Goal: Task Accomplishment & Management: Use online tool/utility

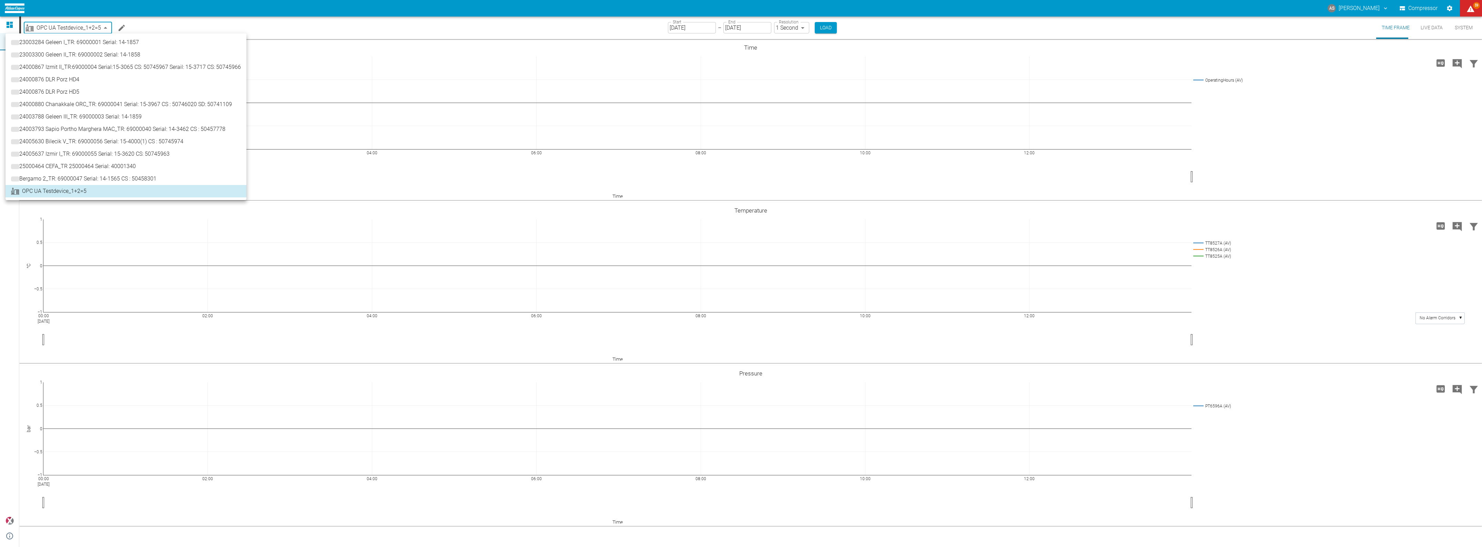
click at [87, 28] on body "AS [PERSON_NAME] Compressor 59 Dashboard Machines Analyses Reports Comments Mem…" at bounding box center [741, 273] width 1482 height 547
click at [49, 164] on span "25000464 CEFA_TR 25000464 Serial: 40001340" at bounding box center [80, 166] width 117 height 8
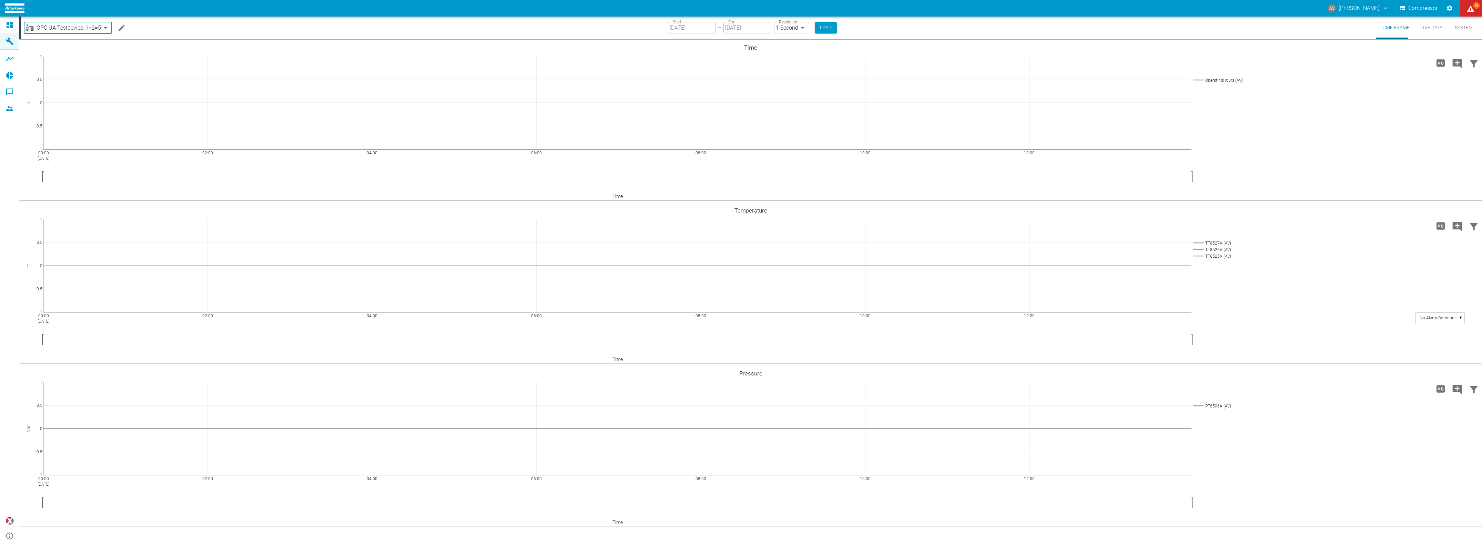
type input "44466a85-c59a-4c11-a2e3-eeff928b5c1e"
type input "[DATE]"
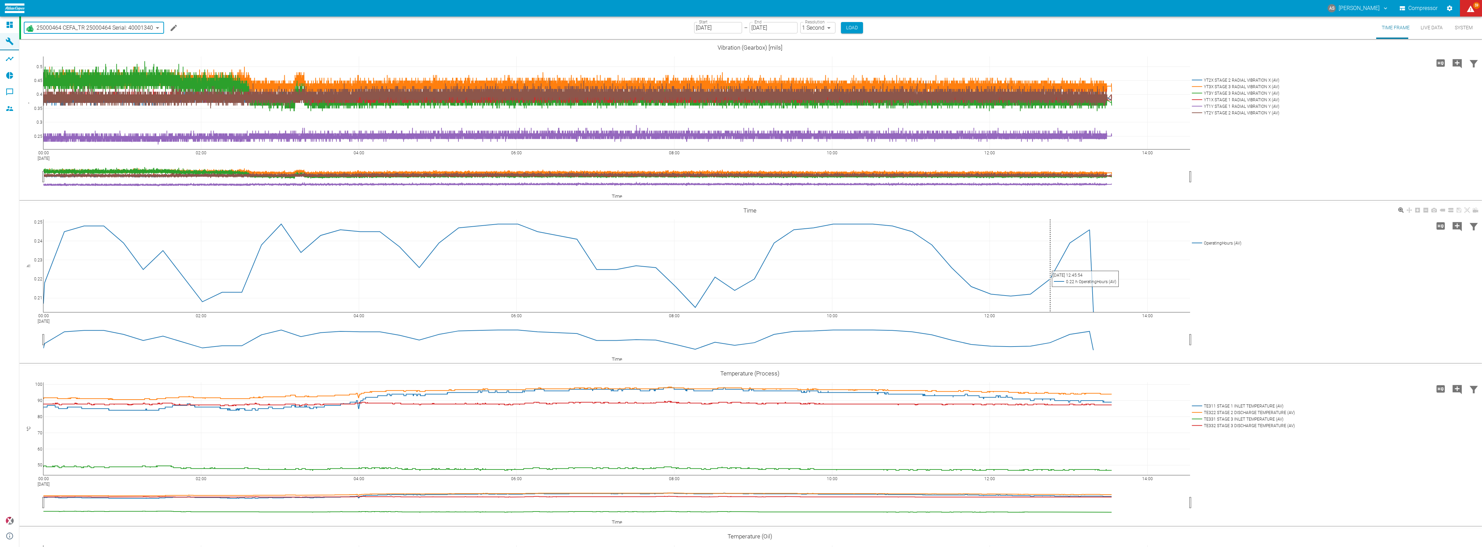
scroll to position [43, 0]
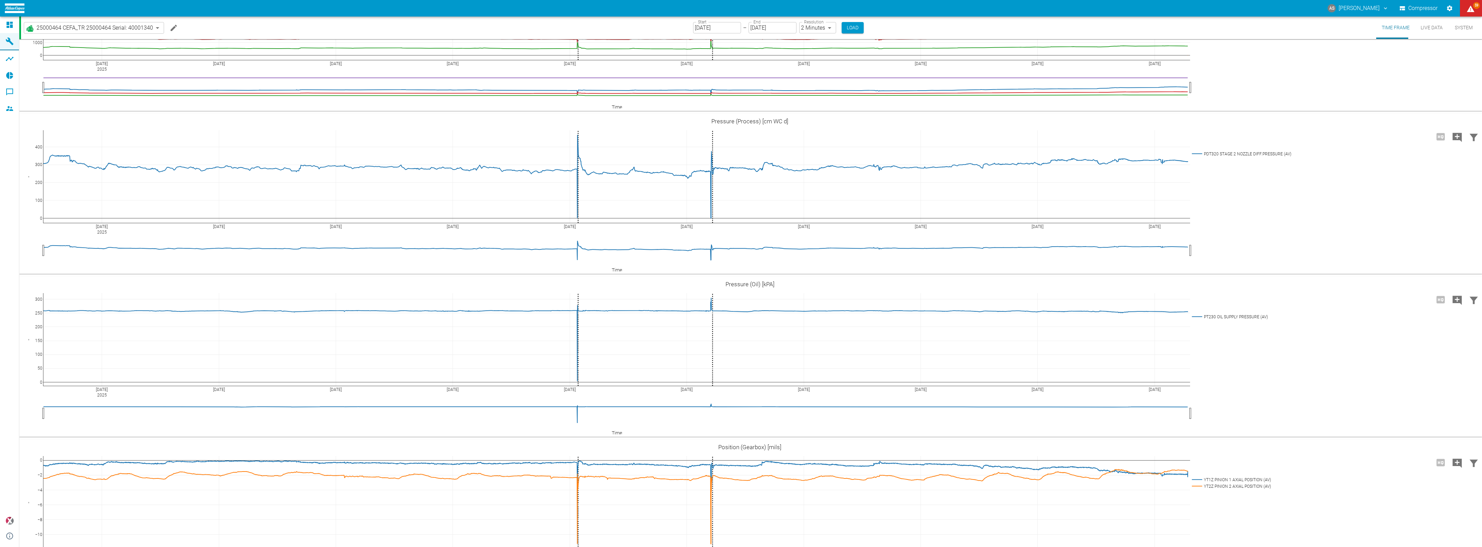
scroll to position [1240, 0]
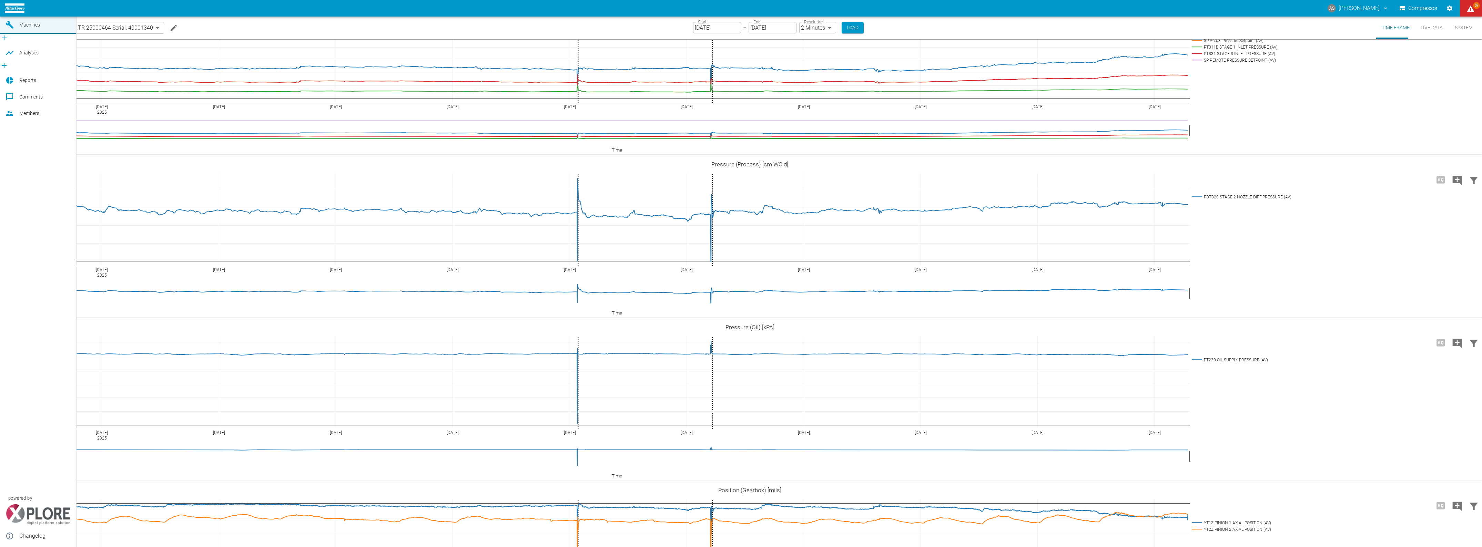
click at [15, 56] on div at bounding box center [11, 53] width 10 height 8
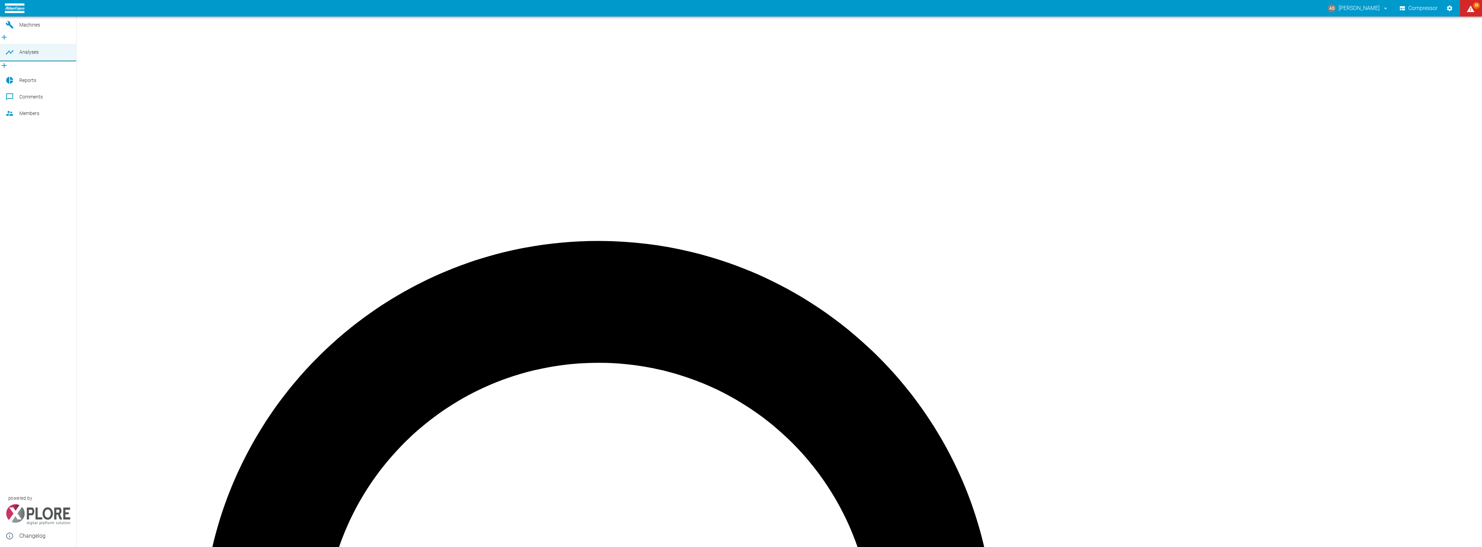
click at [8, 61] on icon "new /analyses/list/0" at bounding box center [4, 65] width 8 height 8
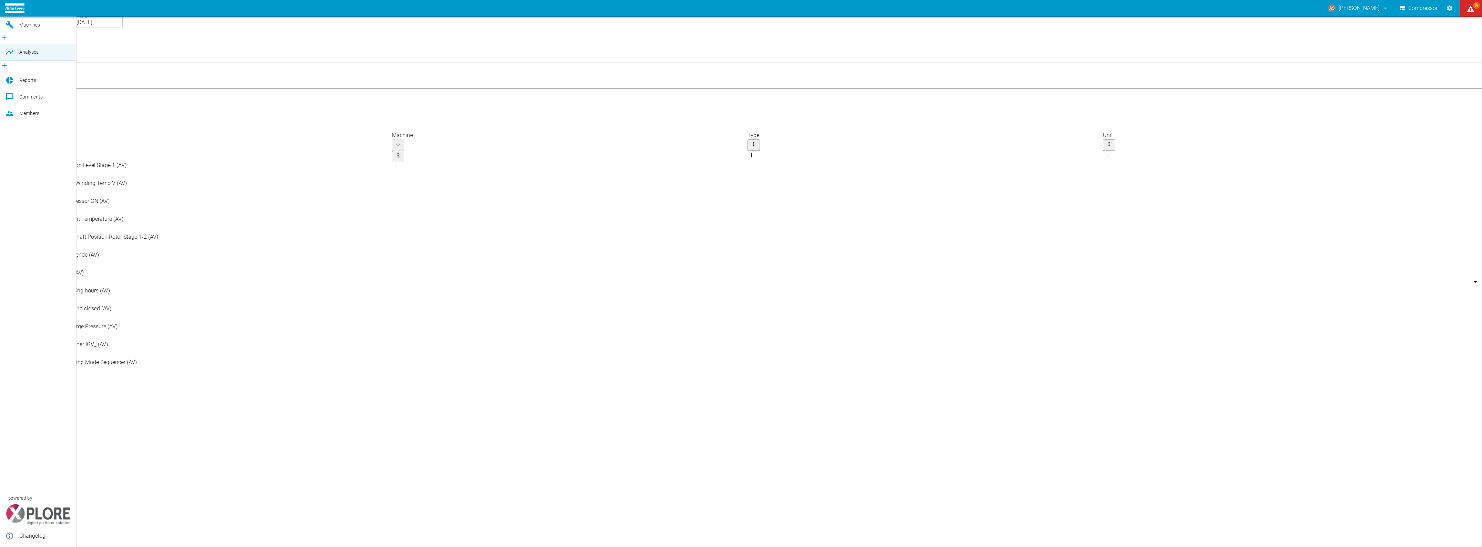
click at [8, 61] on icon "new /analyses/list/0" at bounding box center [4, 65] width 8 height 8
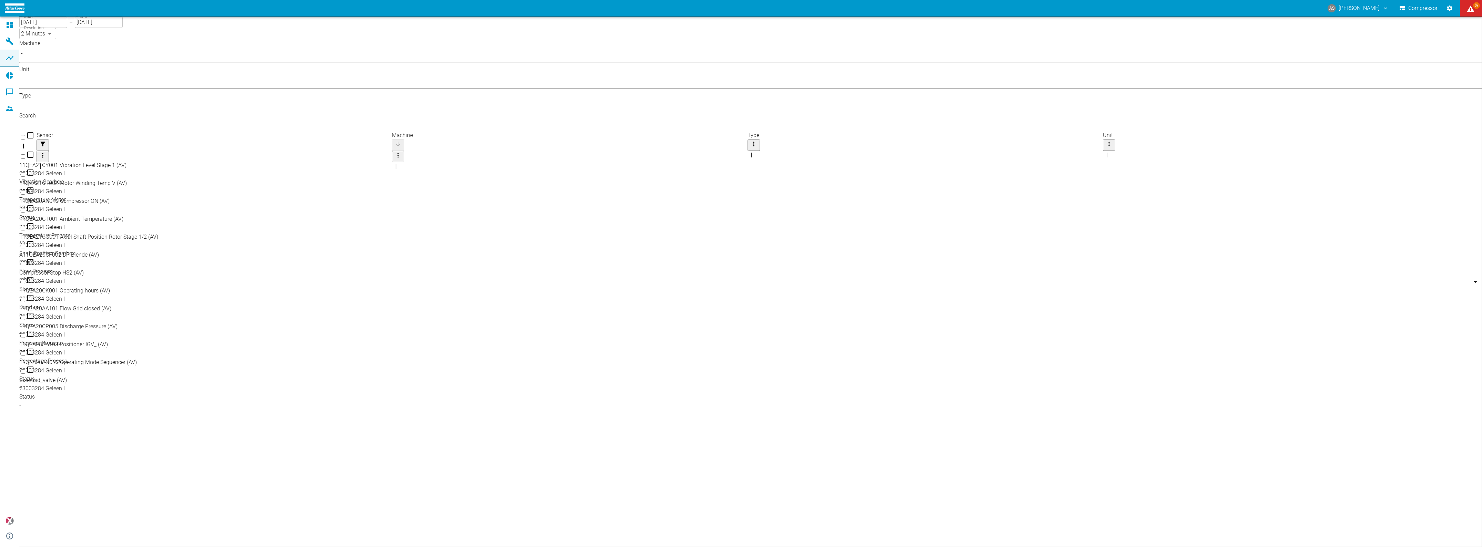
click at [111, 57] on body "AS Andreas Schmitt Compressor 59 Dashboard Machines Analyses Reports Comments M…" at bounding box center [741, 273] width 1482 height 547
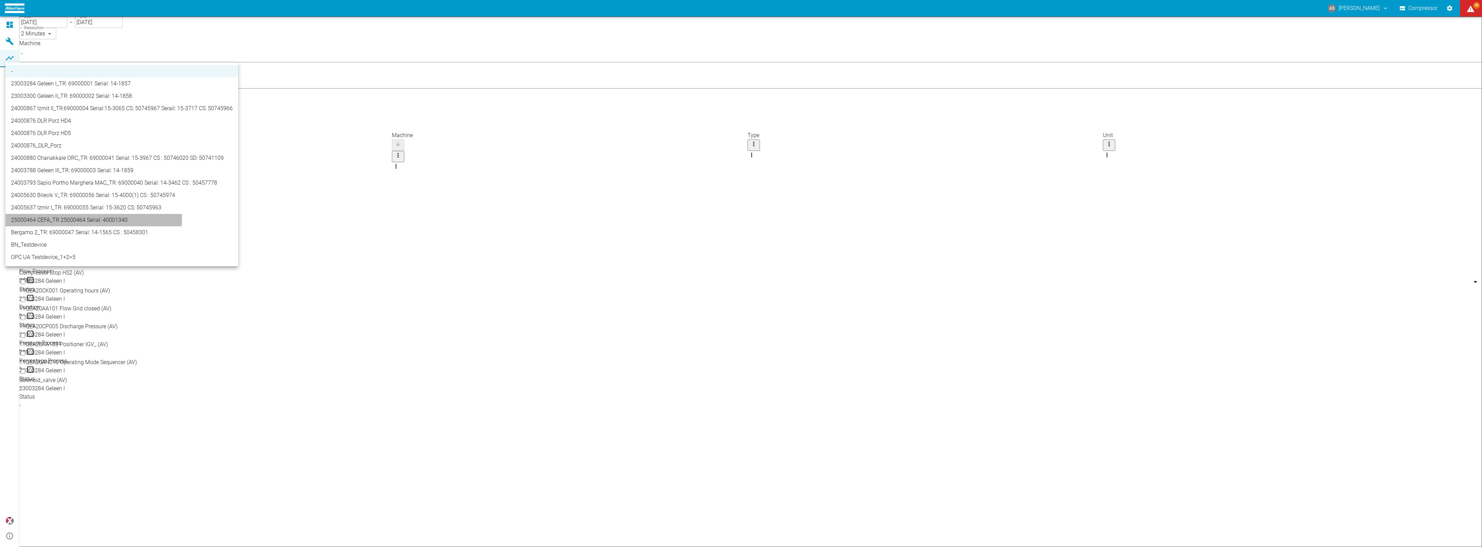
click at [54, 214] on li "25000464 CEFA_TR 25000464 Serial: 40001340" at bounding box center [122, 220] width 233 height 12
type input "44466a85-c59a-4c11-a2e3-eeff928b5c1e"
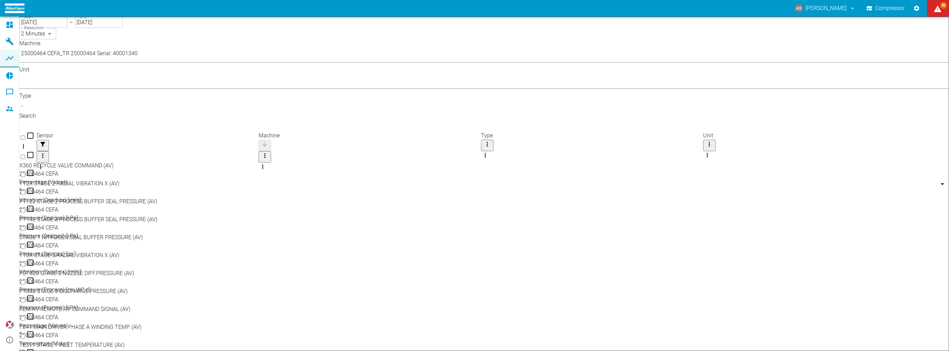
click at [25, 154] on input "Select row" at bounding box center [23, 156] width 4 height 4
checkbox input "false"
checkbox input "true"
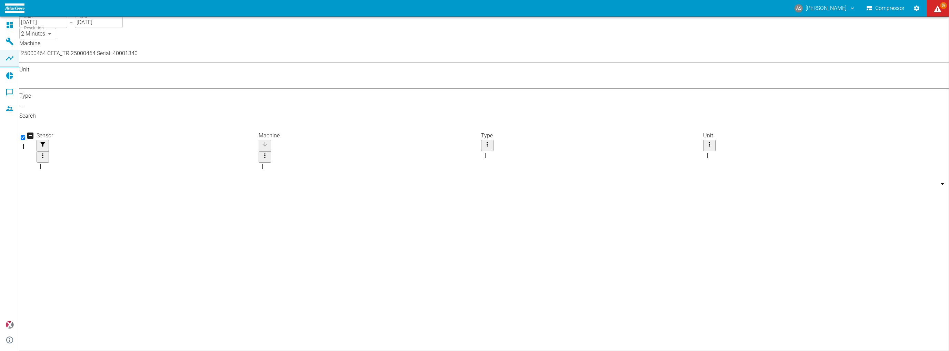
checkbox input "true"
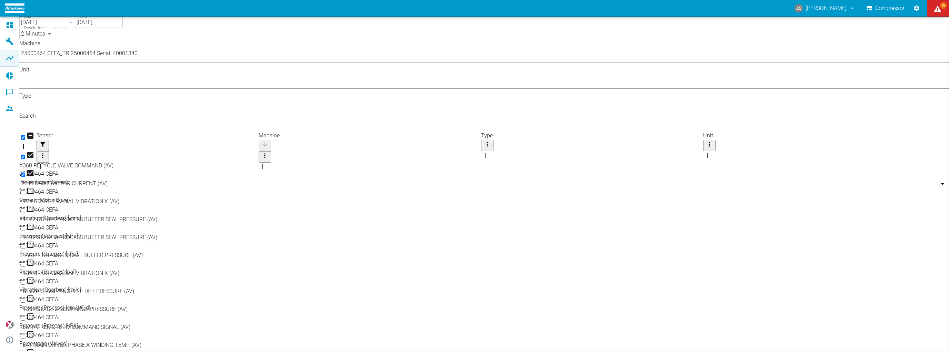
click at [25, 316] on input "Select row" at bounding box center [23, 318] width 4 height 4
checkbox input "true"
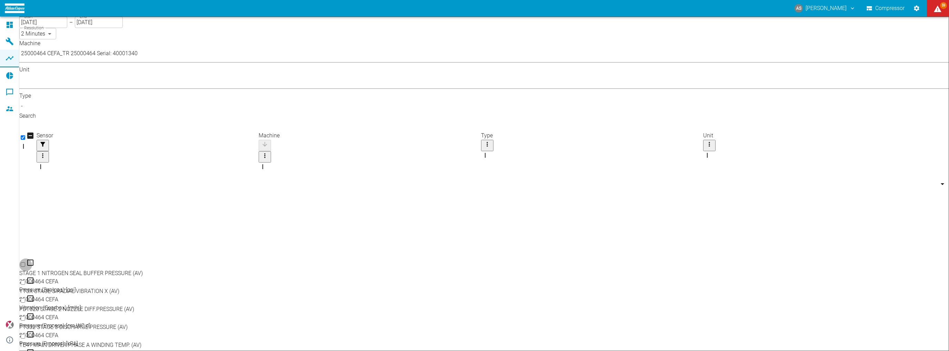
checkbox input "true"
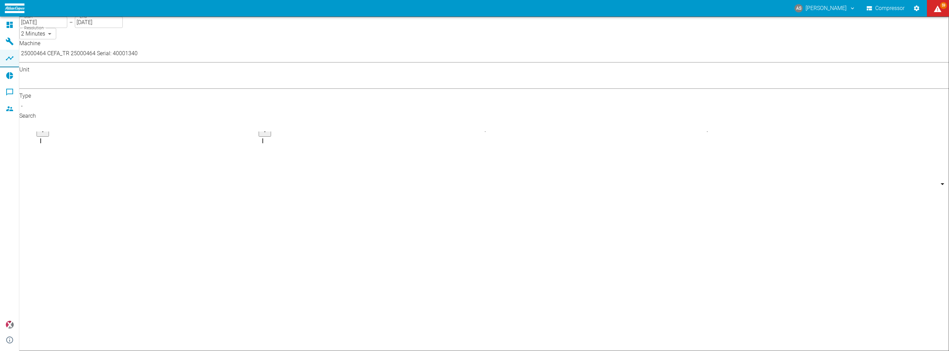
checkbox input "true"
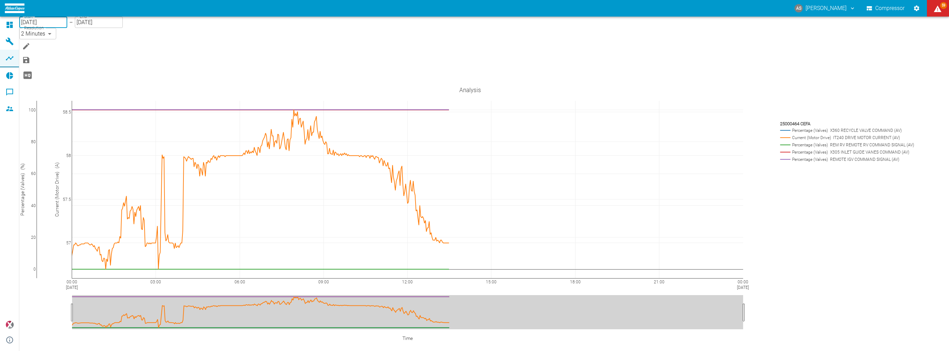
click at [64, 28] on input "[DATE]" at bounding box center [43, 22] width 48 height 11
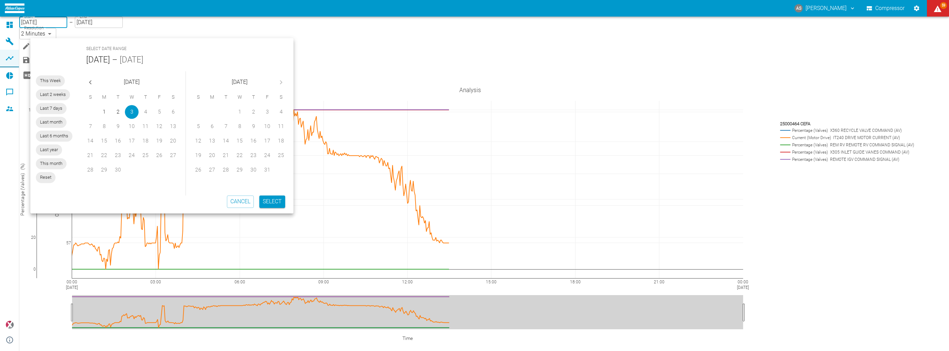
click at [86, 78] on icon "Previous month" at bounding box center [90, 82] width 8 height 8
click at [154, 105] on button "1" at bounding box center [159, 112] width 14 height 14
type input "08/01/2025"
type input "10min"
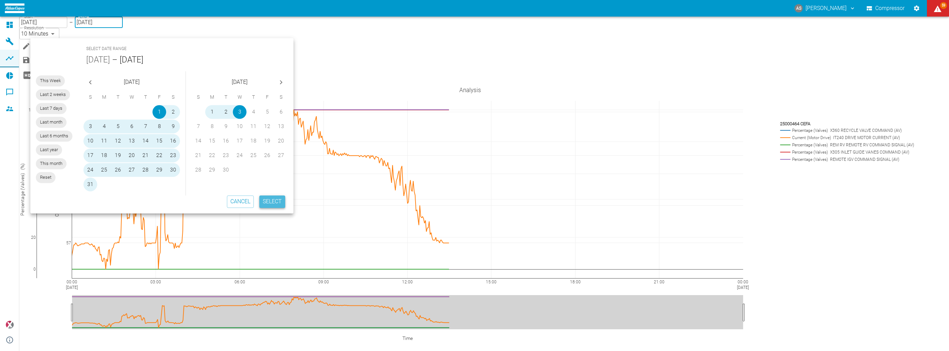
click at [269, 195] on button "Select" at bounding box center [272, 201] width 26 height 12
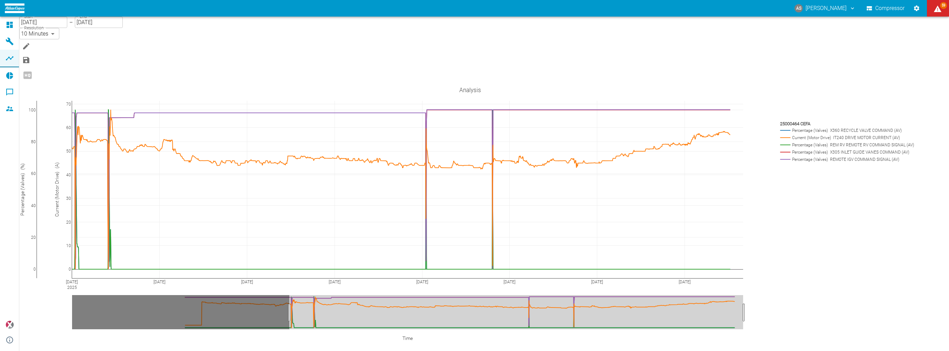
drag, startPoint x: 85, startPoint y: 276, endPoint x: 302, endPoint y: 287, distance: 217.4
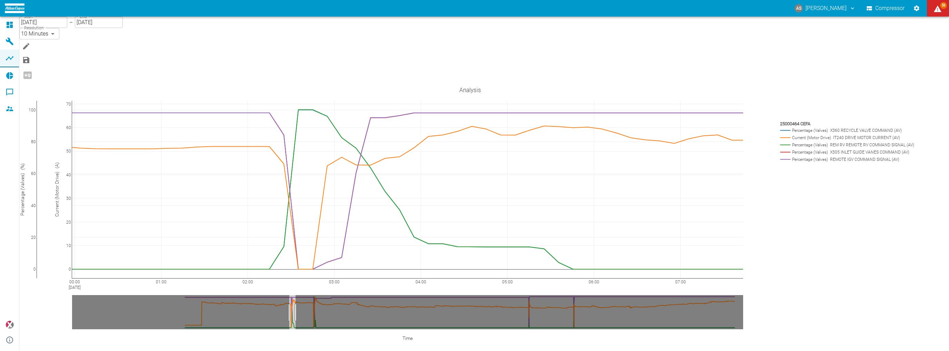
drag, startPoint x: 757, startPoint y: 275, endPoint x: 309, endPoint y: 272, distance: 447.8
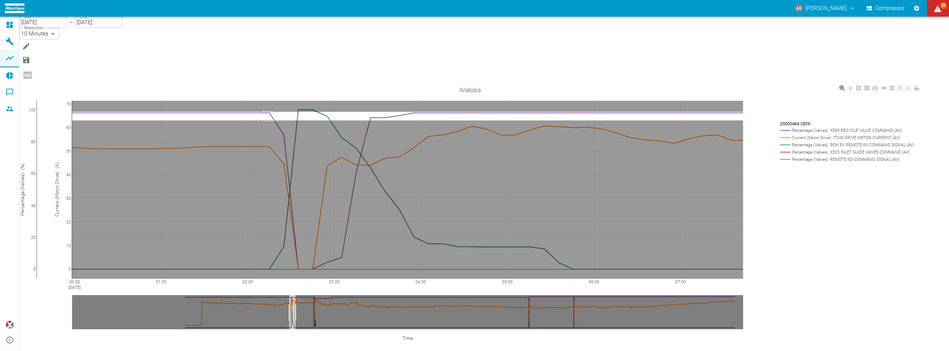
drag, startPoint x: 282, startPoint y: 83, endPoint x: 283, endPoint y: 75, distance: 8.3
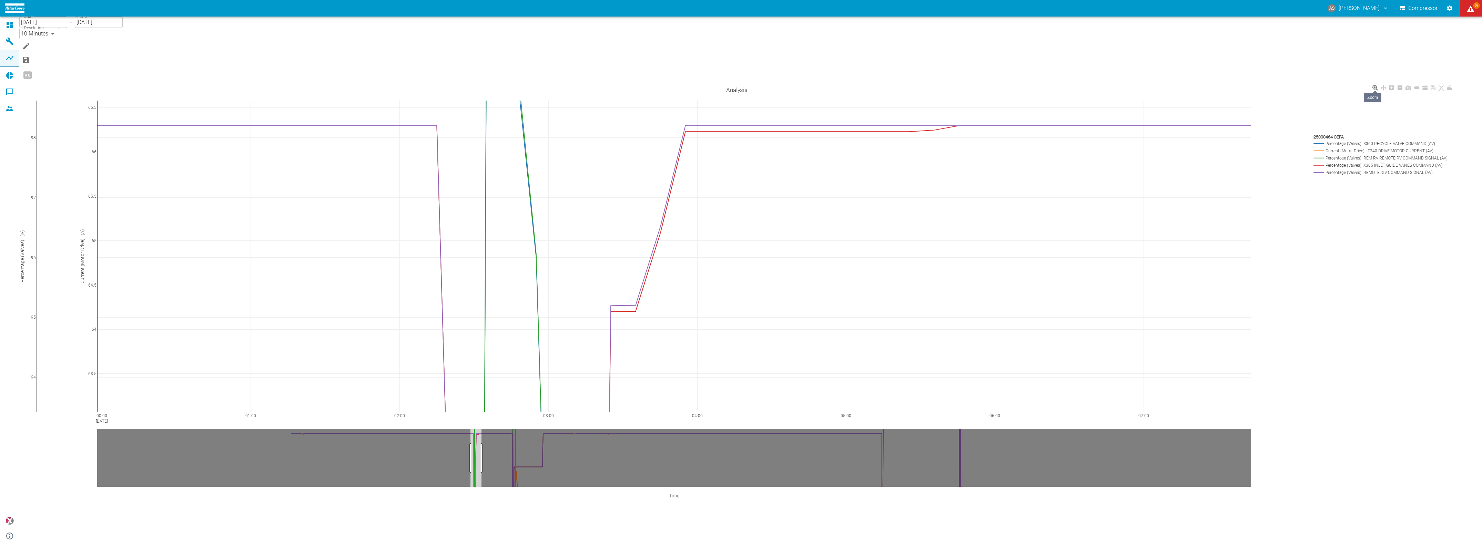
click at [1378, 85] on icon at bounding box center [1376, 88] width 6 height 6
click at [1386, 85] on icon at bounding box center [1384, 88] width 6 height 6
click at [1395, 85] on icon at bounding box center [1392, 88] width 6 height 6
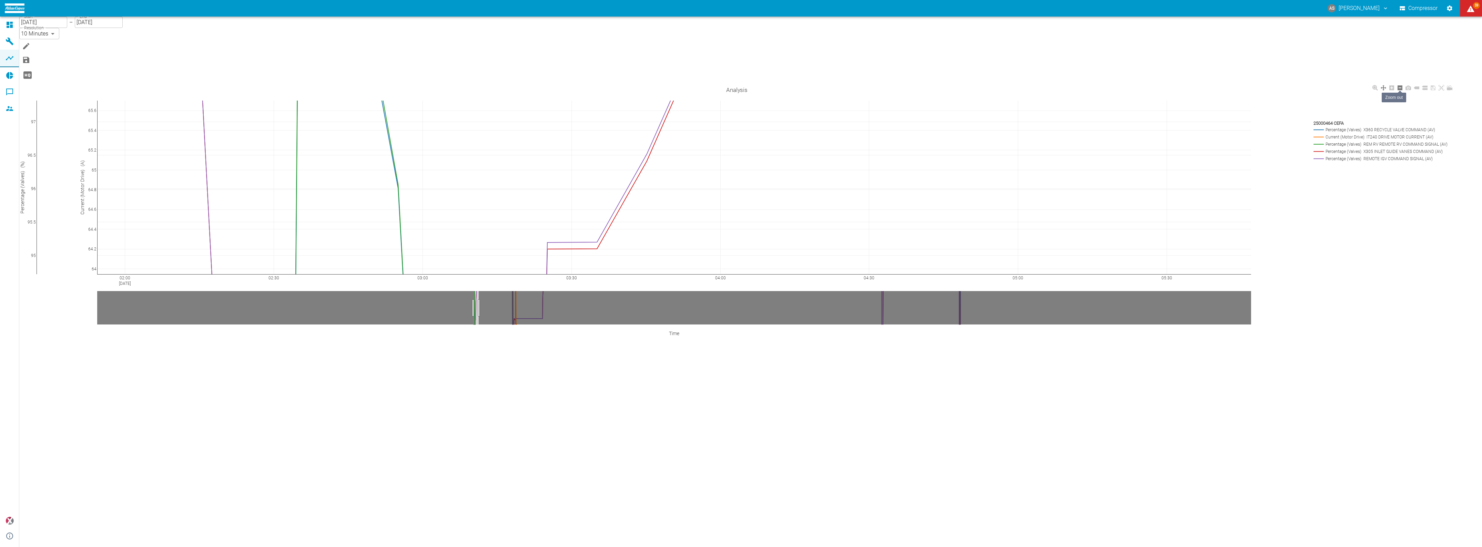
click at [1403, 85] on icon at bounding box center [1400, 88] width 6 height 6
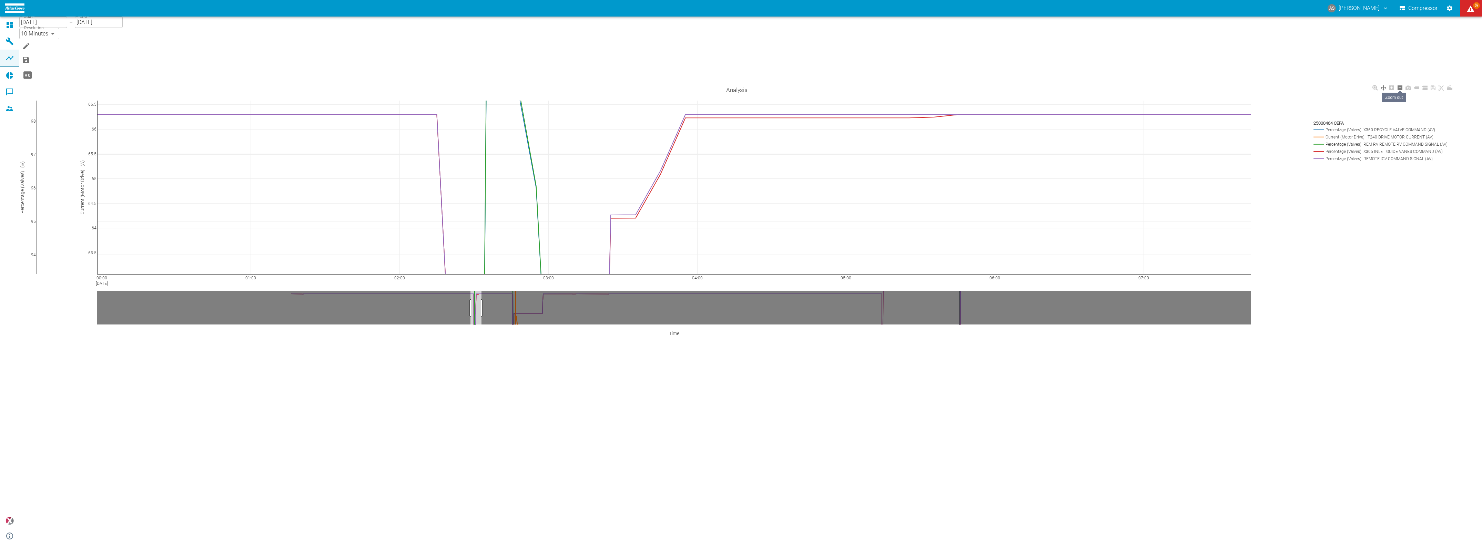
click at [1403, 85] on icon at bounding box center [1400, 88] width 6 height 6
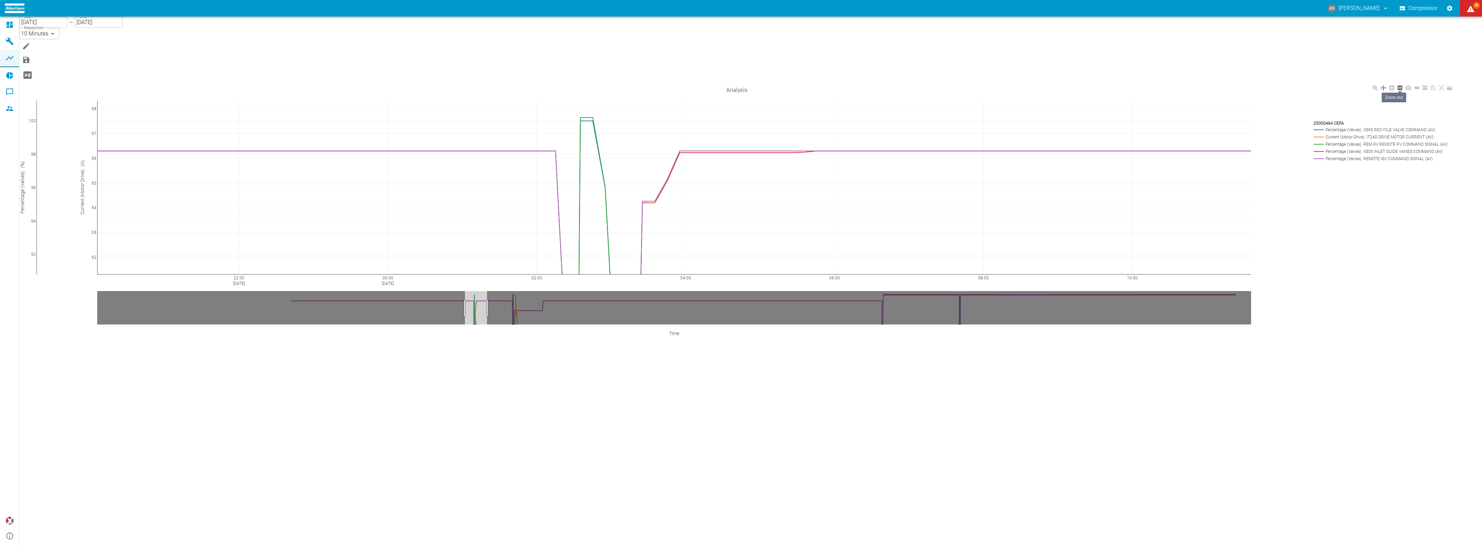
click at [1403, 85] on icon at bounding box center [1400, 88] width 6 height 6
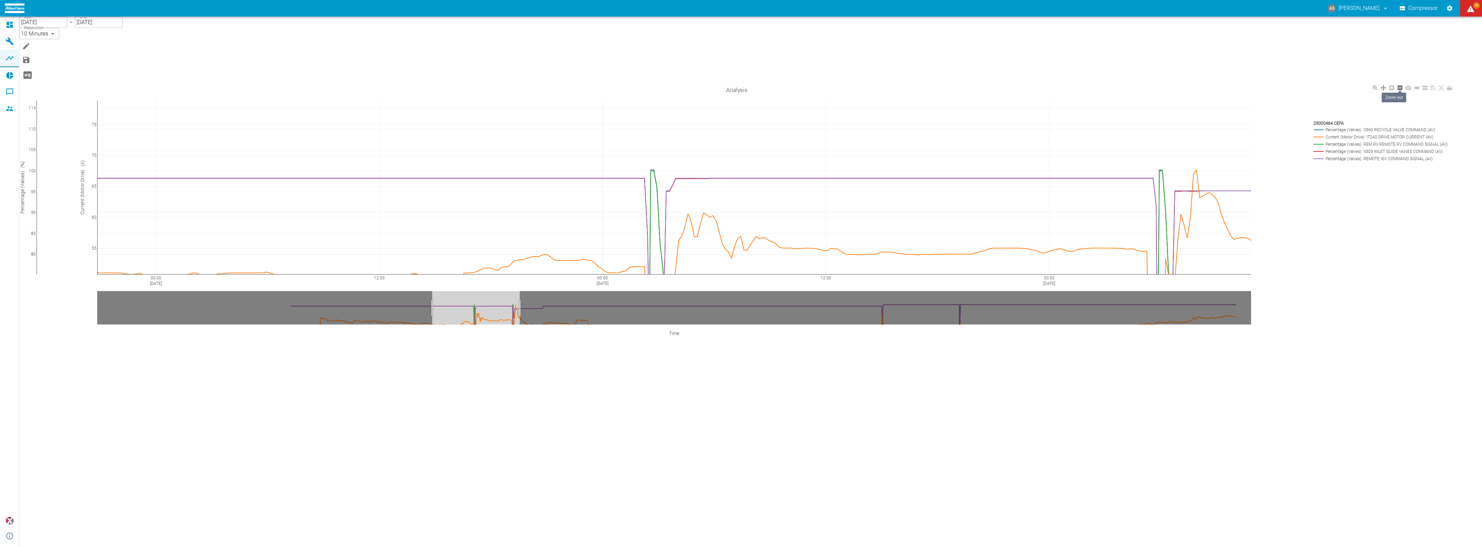
click at [1403, 85] on icon at bounding box center [1400, 88] width 6 height 6
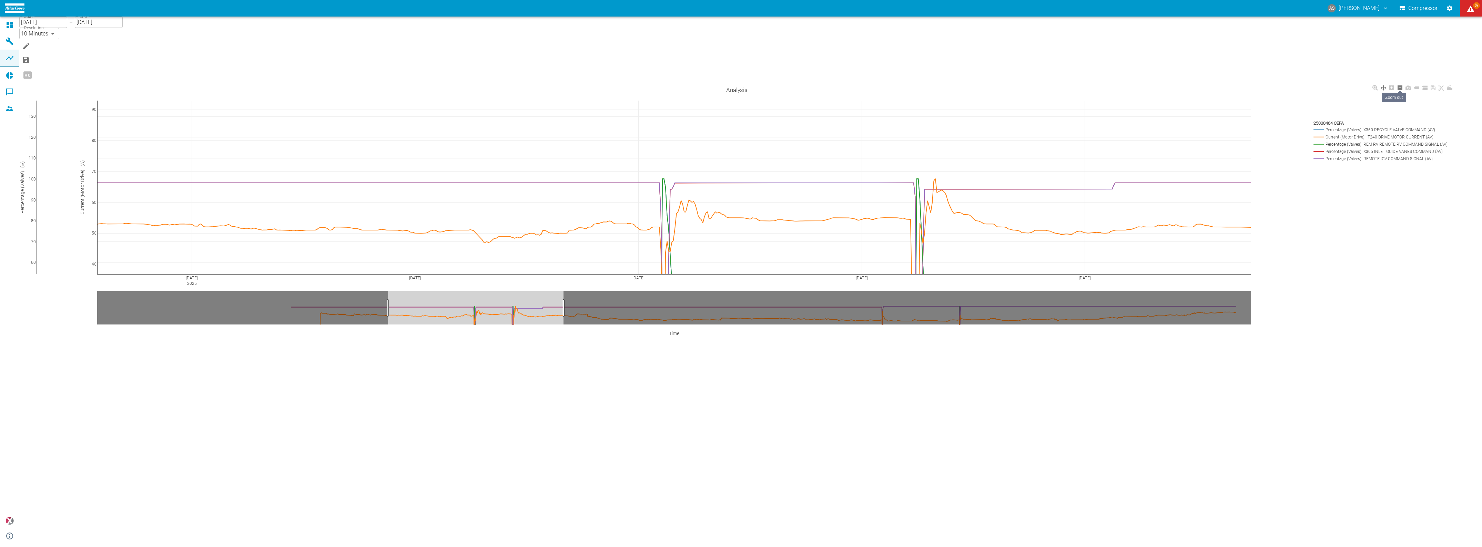
click at [1403, 85] on icon at bounding box center [1400, 88] width 6 height 6
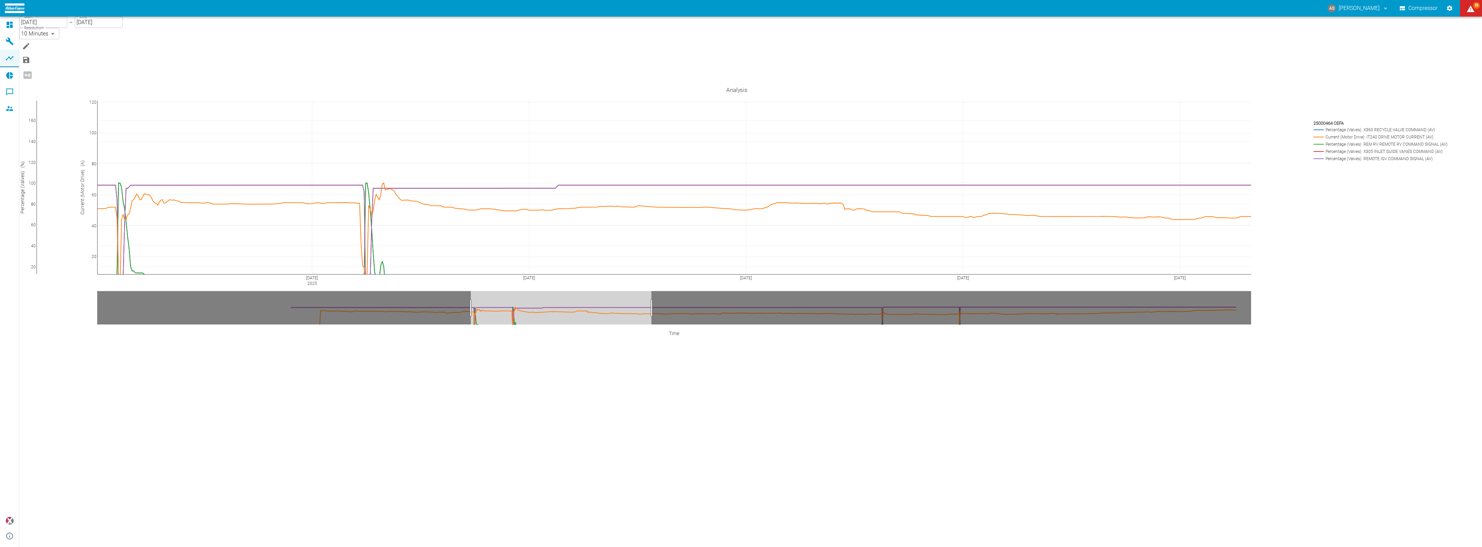
drag, startPoint x: 314, startPoint y: 273, endPoint x: 484, endPoint y: 285, distance: 170.7
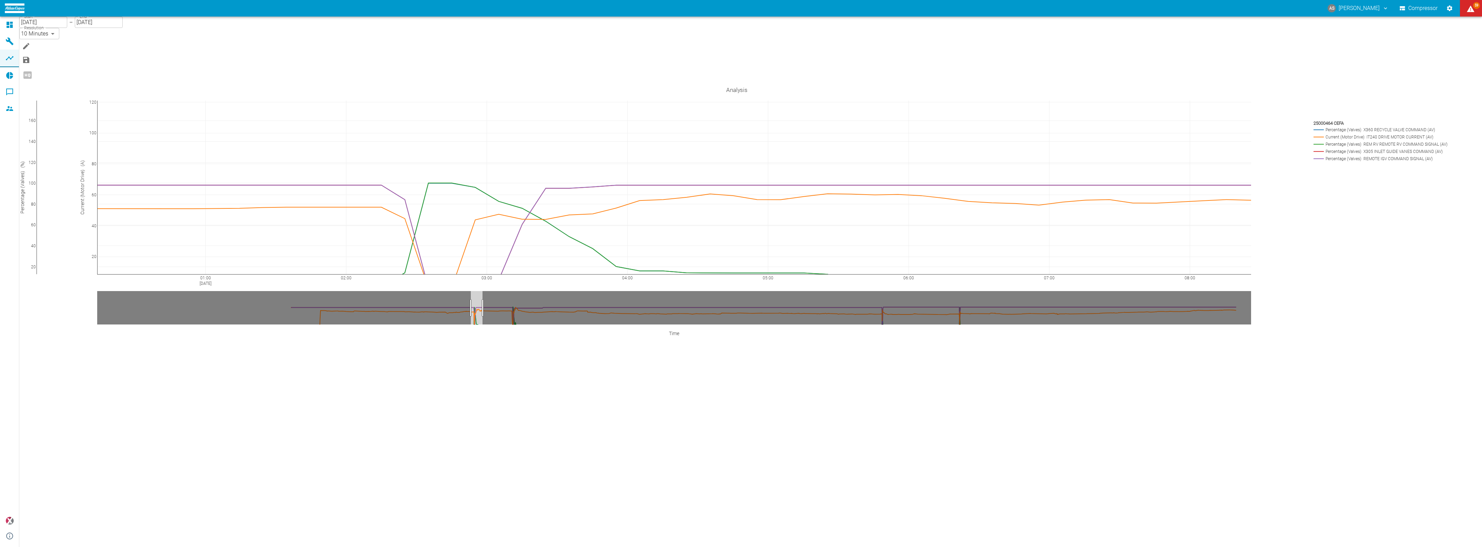
drag, startPoint x: 665, startPoint y: 273, endPoint x: 496, endPoint y: 283, distance: 169.2
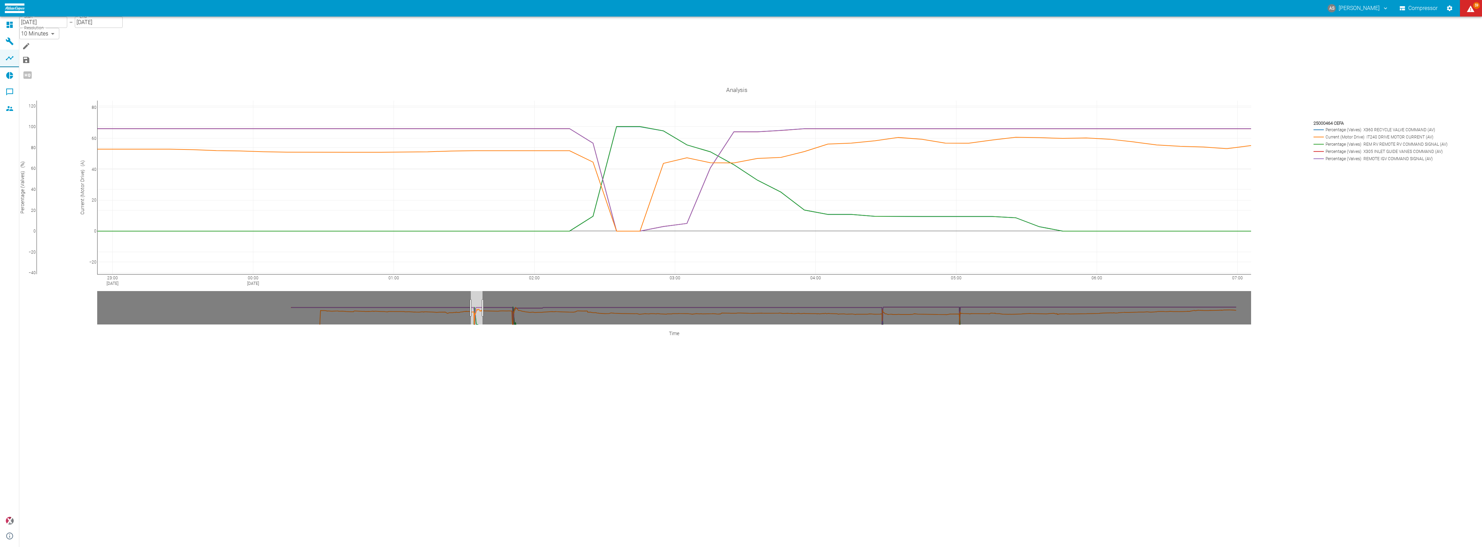
drag, startPoint x: 191, startPoint y: 211, endPoint x: 378, endPoint y: 154, distance: 195.3
click at [40, 56] on span "Analyses" at bounding box center [44, 52] width 51 height 8
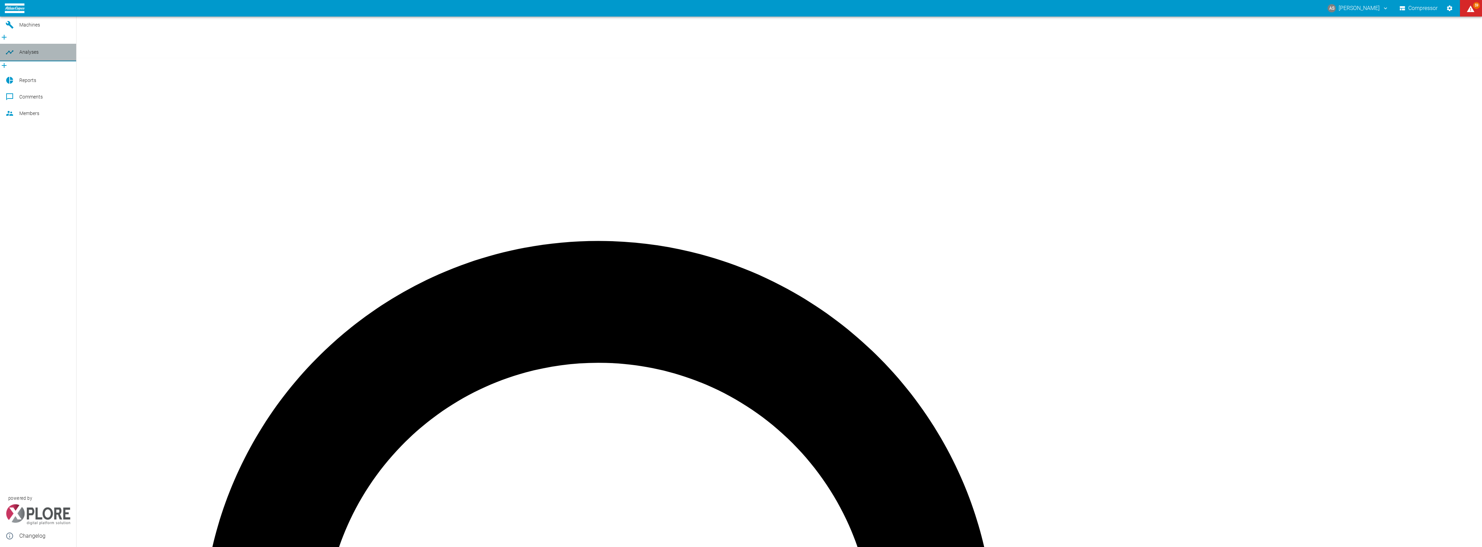
click at [40, 56] on span "Analyses" at bounding box center [44, 52] width 51 height 8
click at [13, 12] on div at bounding box center [11, 8] width 10 height 8
